Goal: Navigation & Orientation: Find specific page/section

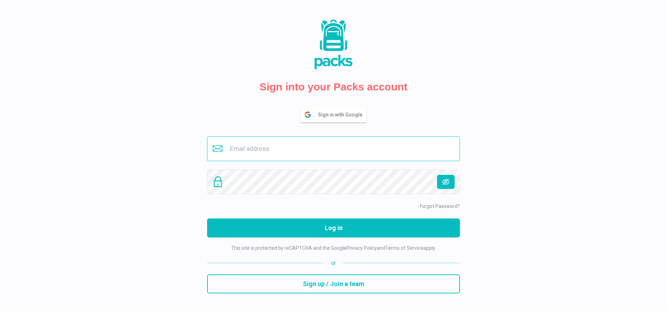
type input "buero@savina.de"
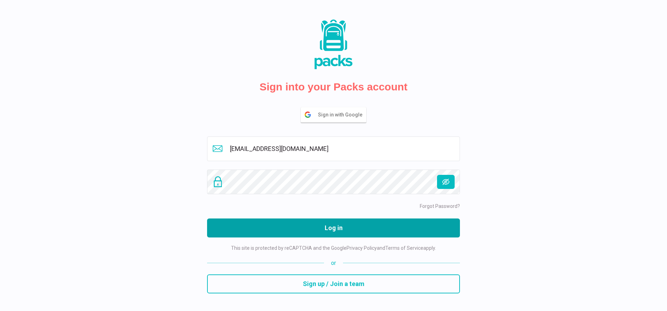
click at [330, 227] on button "Log in" at bounding box center [333, 228] width 253 height 19
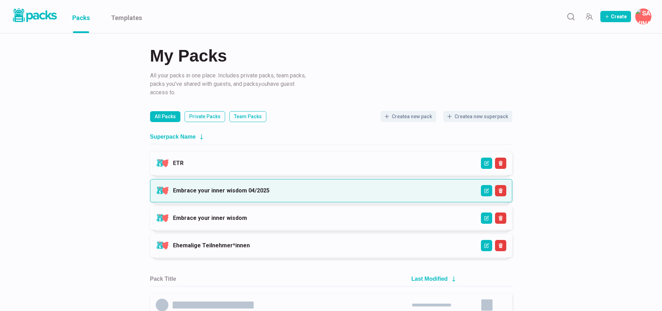
click at [213, 193] on link "Embrace your inner wisdom 04/2025" at bounding box center [221, 190] width 97 height 7
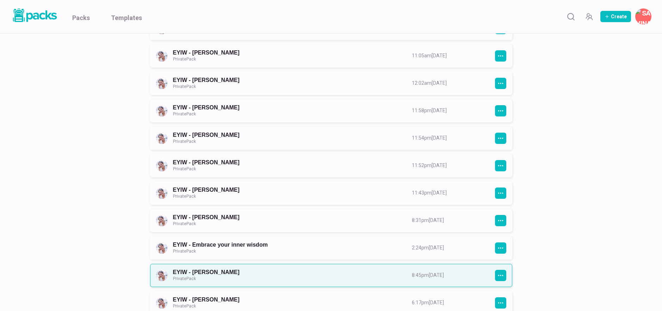
scroll to position [239, 0]
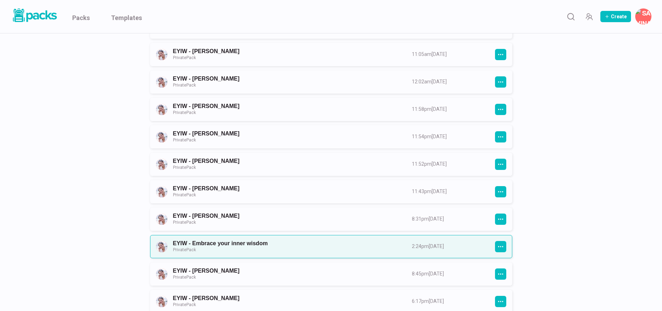
click at [284, 250] on link "EYIW - Embrace your inner wisdom Private Pack" at bounding box center [286, 246] width 226 height 13
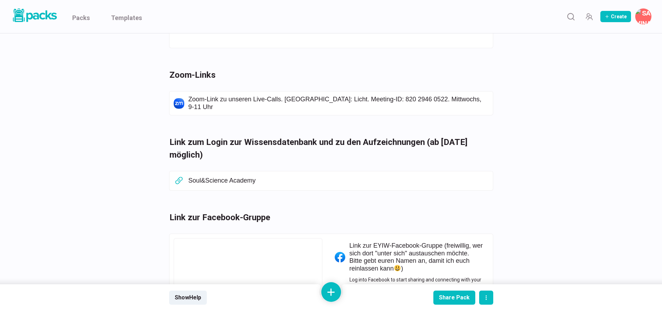
scroll to position [1054, 0]
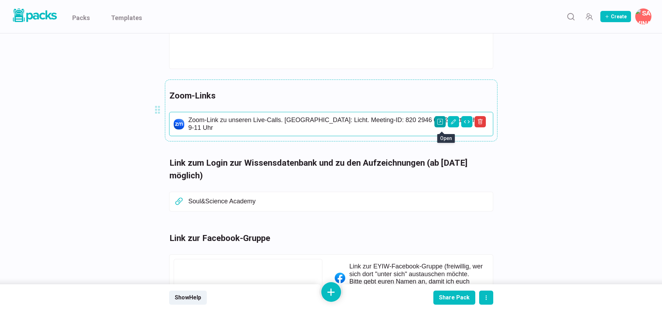
click at [440, 125] on icon "Open external link" at bounding box center [440, 122] width 6 height 6
